Goal: Task Accomplishment & Management: Use online tool/utility

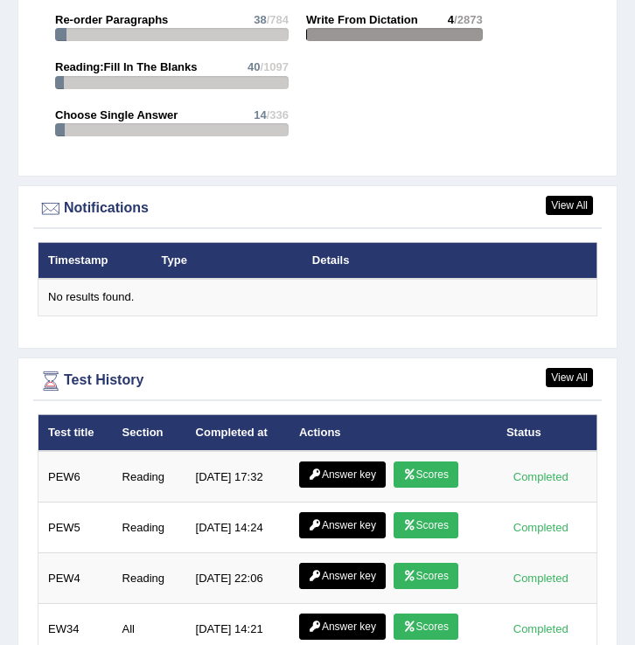
scroll to position [2967, 0]
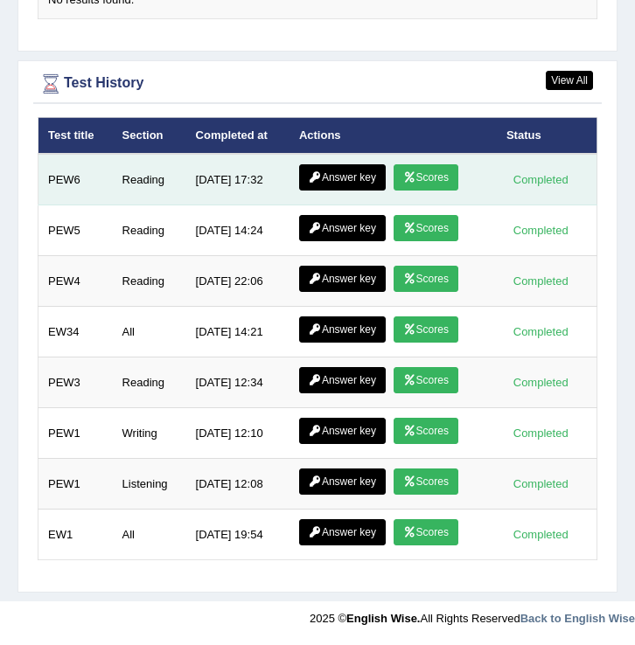
click at [432, 176] on link "Scores" at bounding box center [425, 177] width 65 height 26
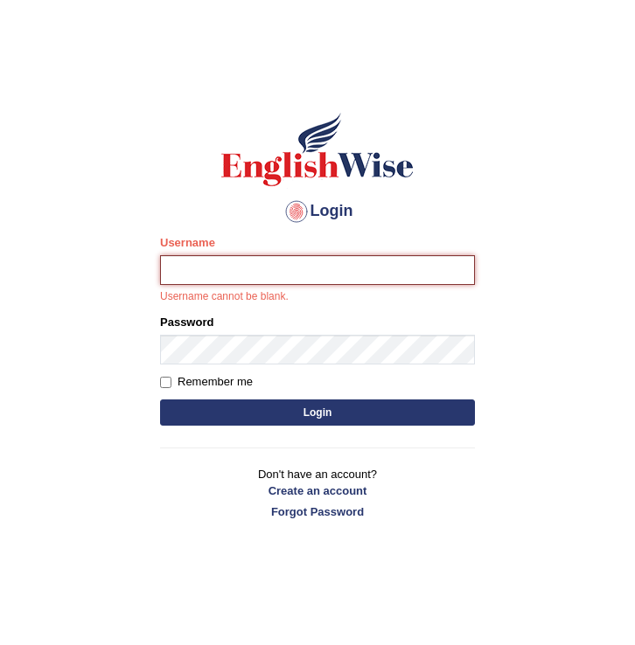
type input "Hasan_thapa"
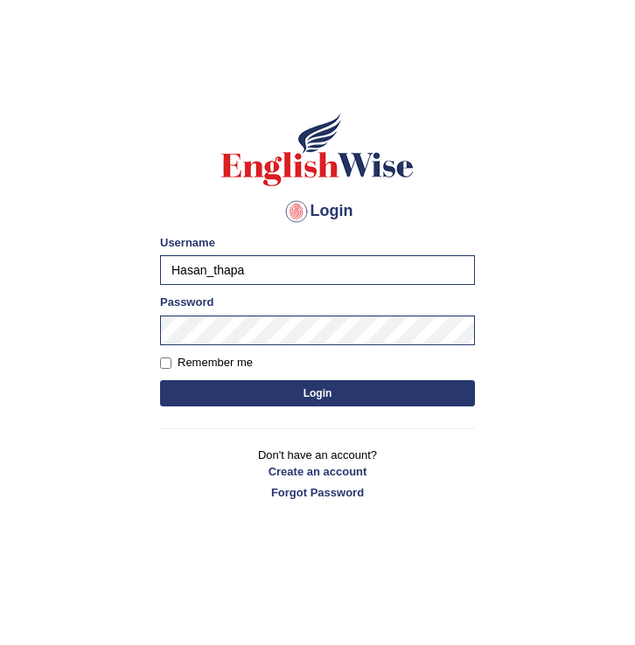
click at [288, 393] on button "Login" at bounding box center [317, 393] width 315 height 26
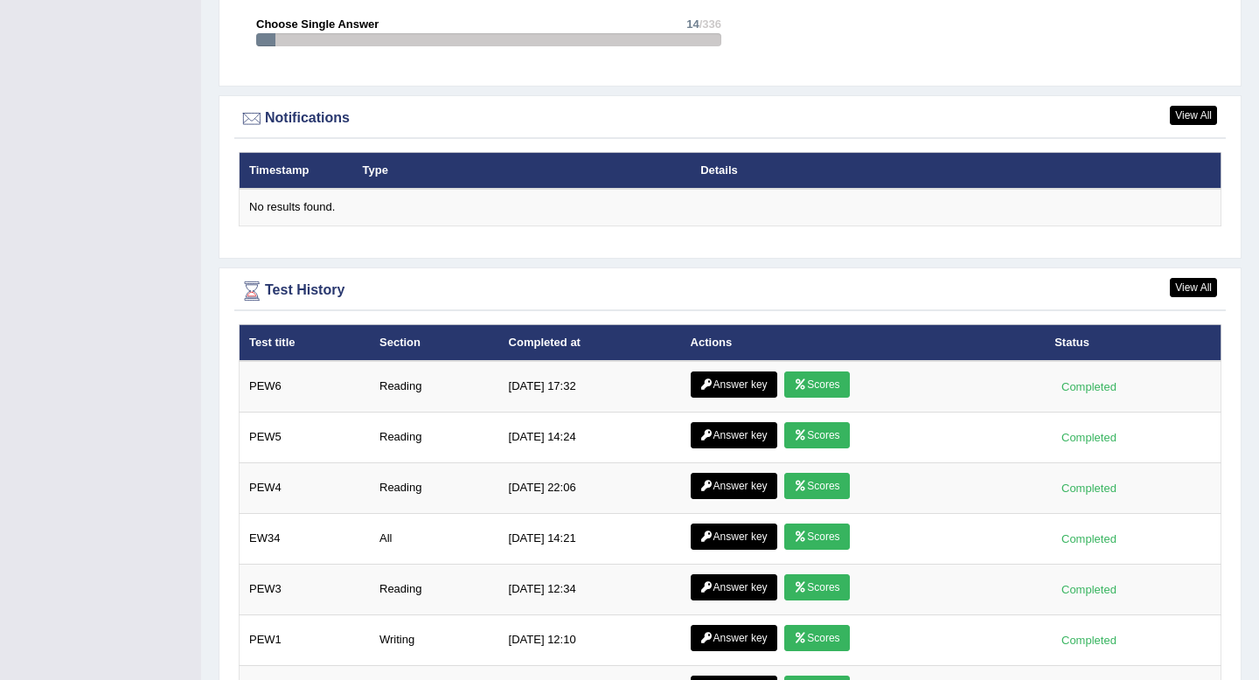
scroll to position [2276, 0]
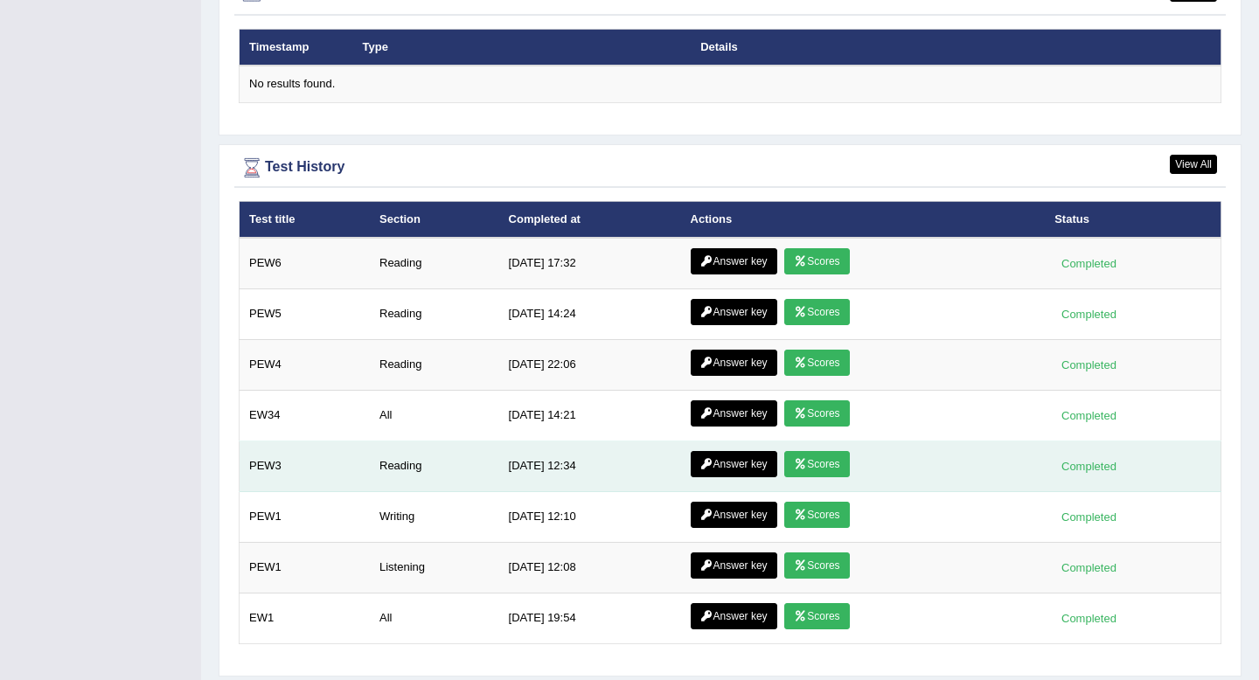
click at [634, 464] on link "Scores" at bounding box center [816, 464] width 65 height 26
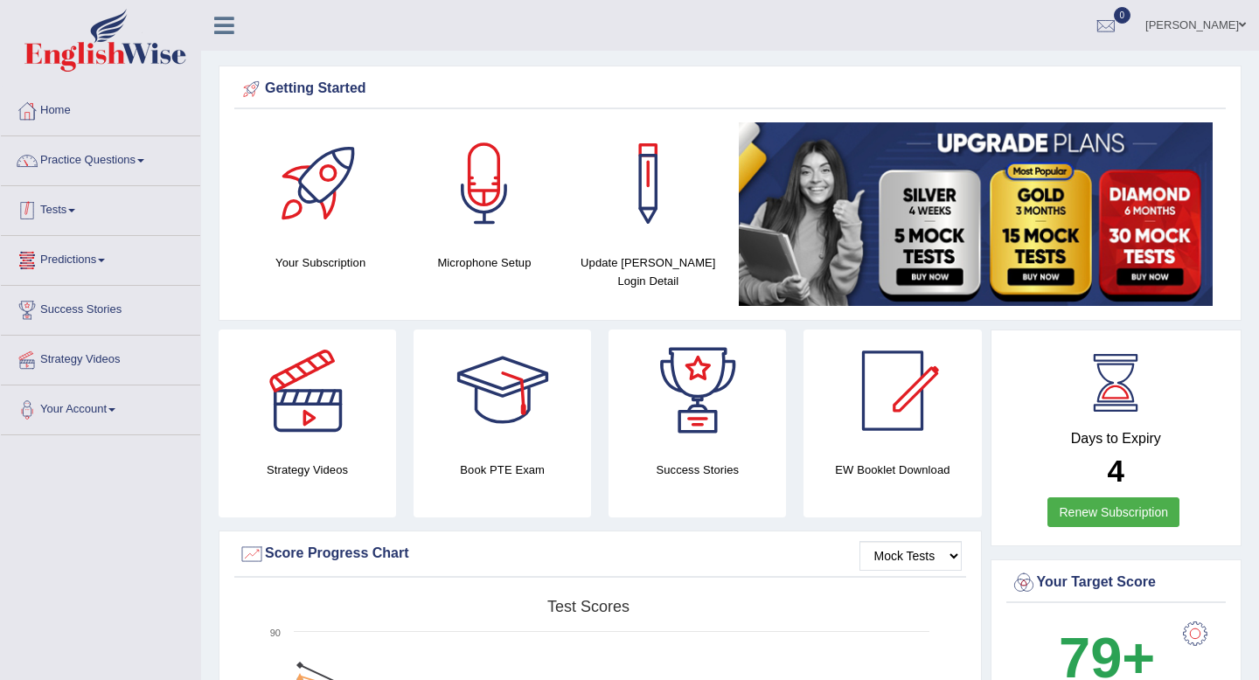
click at [75, 209] on span at bounding box center [71, 210] width 7 height 3
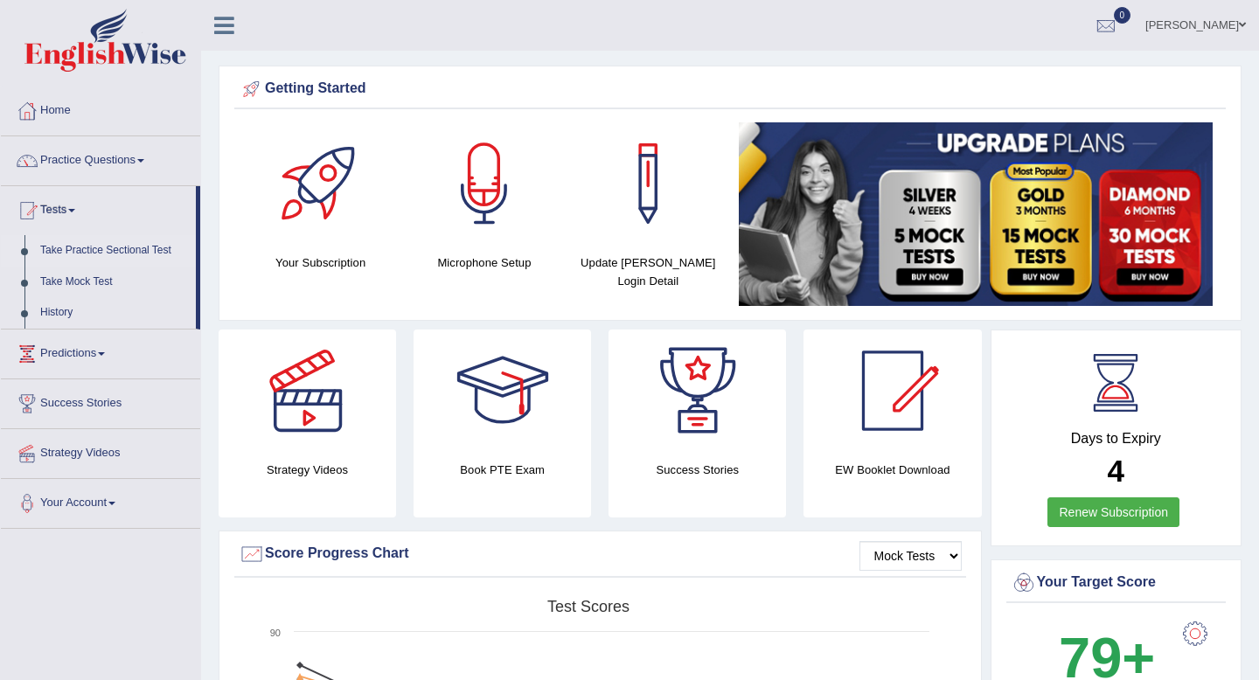
click at [107, 251] on link "Take Practice Sectional Test" at bounding box center [113, 250] width 163 height 31
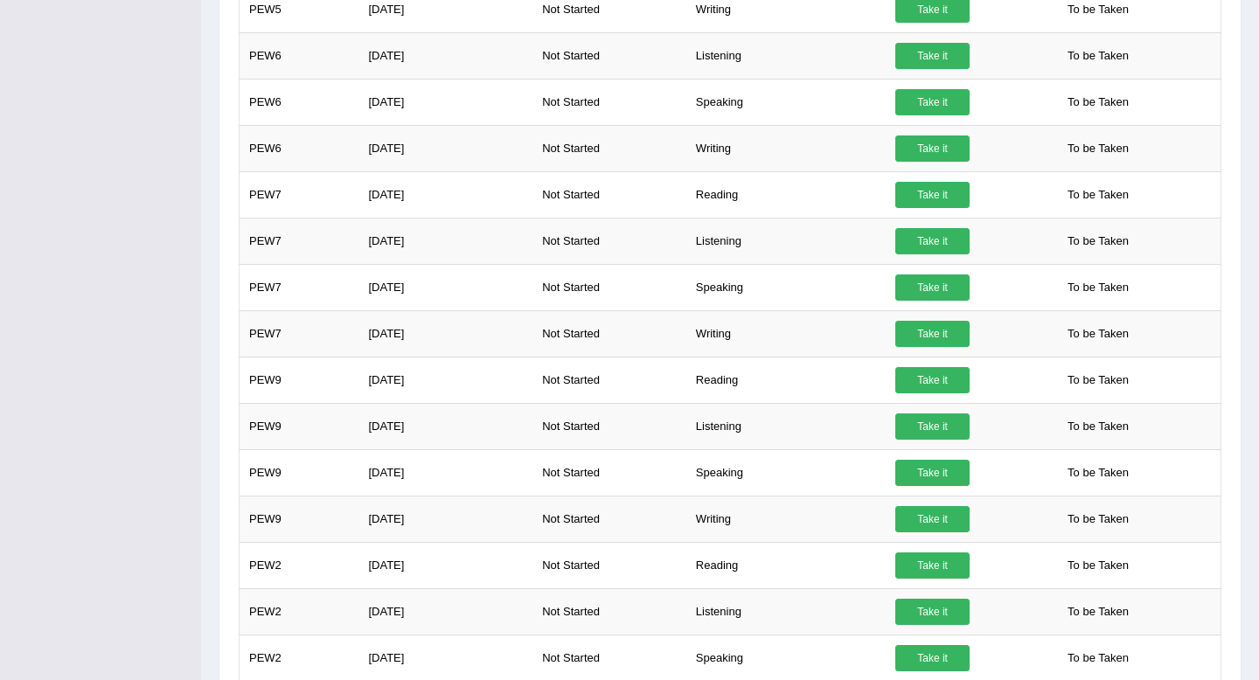
scroll to position [1411, 0]
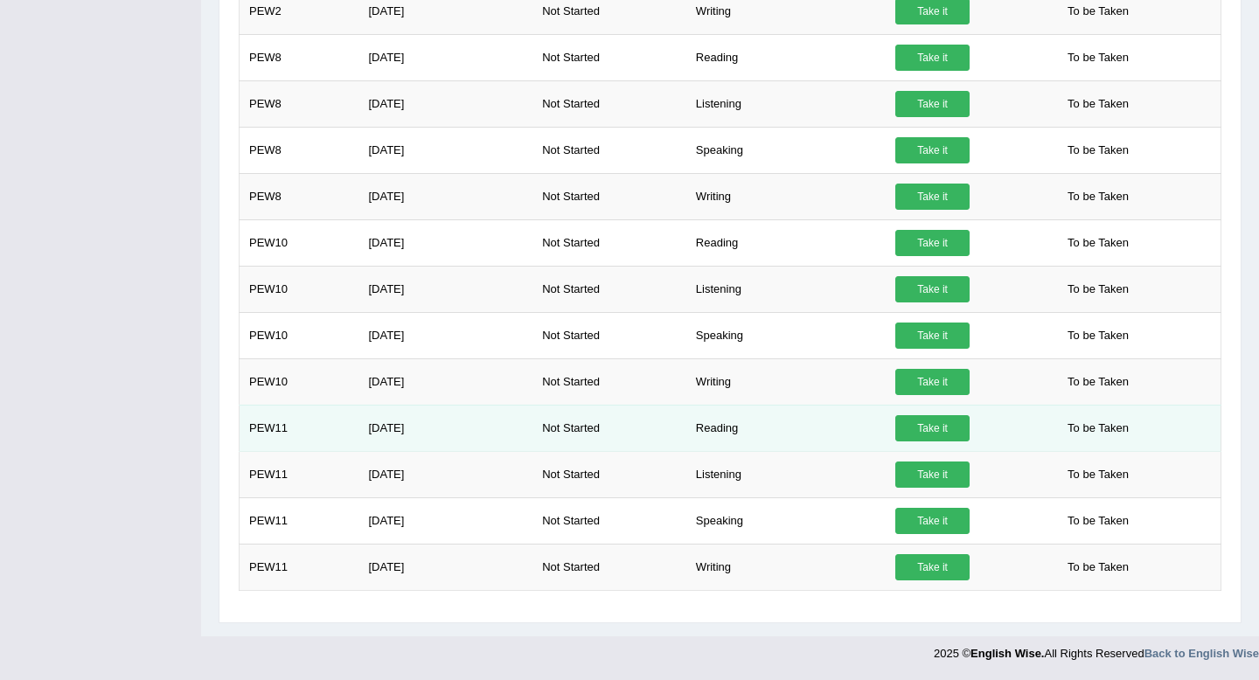
click at [936, 426] on link "Take it" at bounding box center [932, 428] width 74 height 26
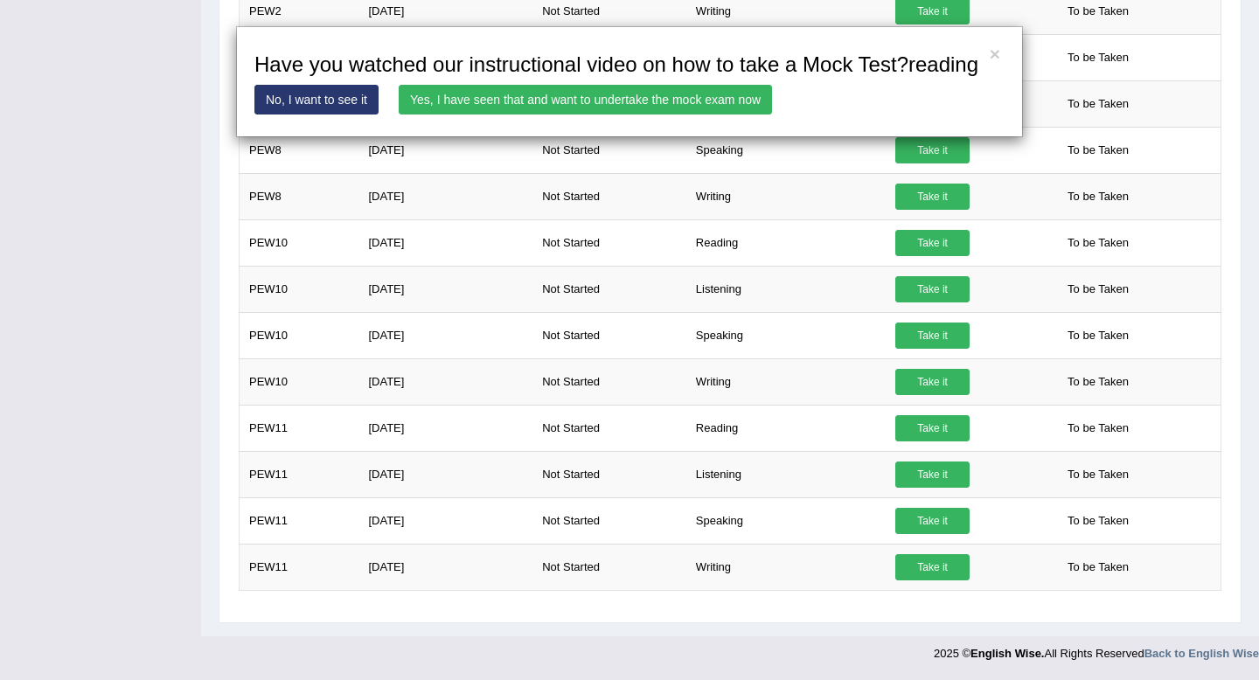
click at [684, 114] on link "Yes, I have seen that and want to undertake the mock exam now" at bounding box center [585, 100] width 373 height 30
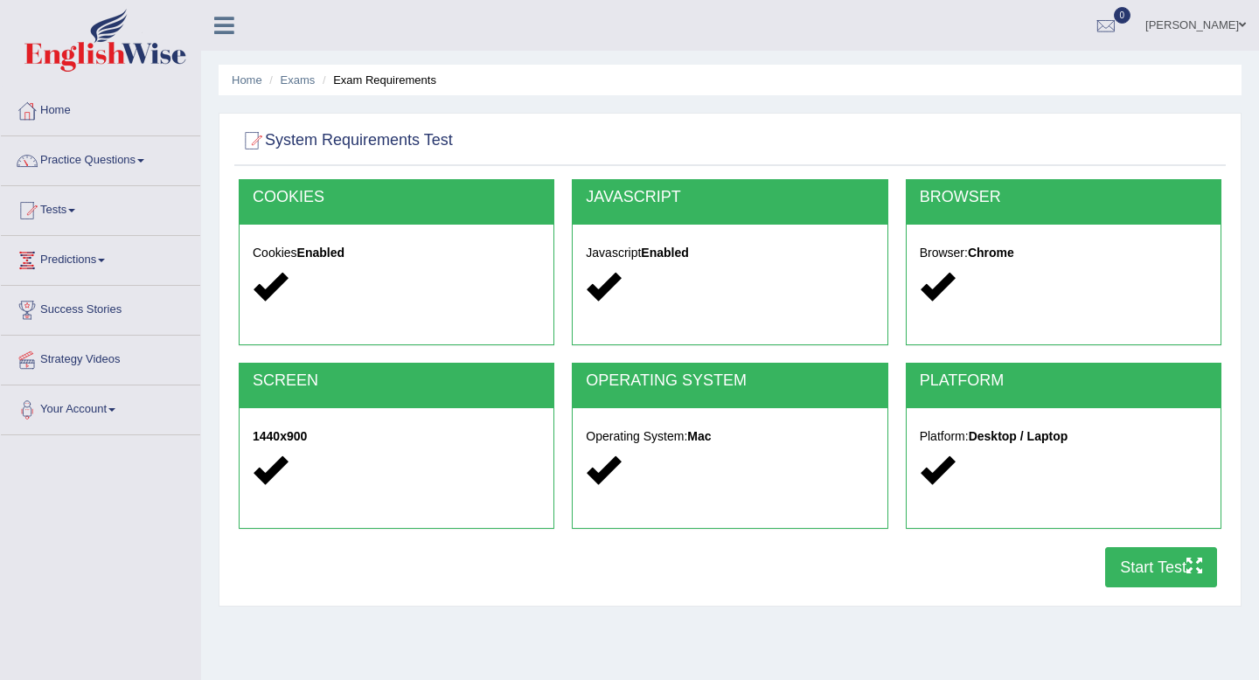
click at [1120, 559] on button "Start Test" at bounding box center [1161, 567] width 112 height 40
